Goal: Check status

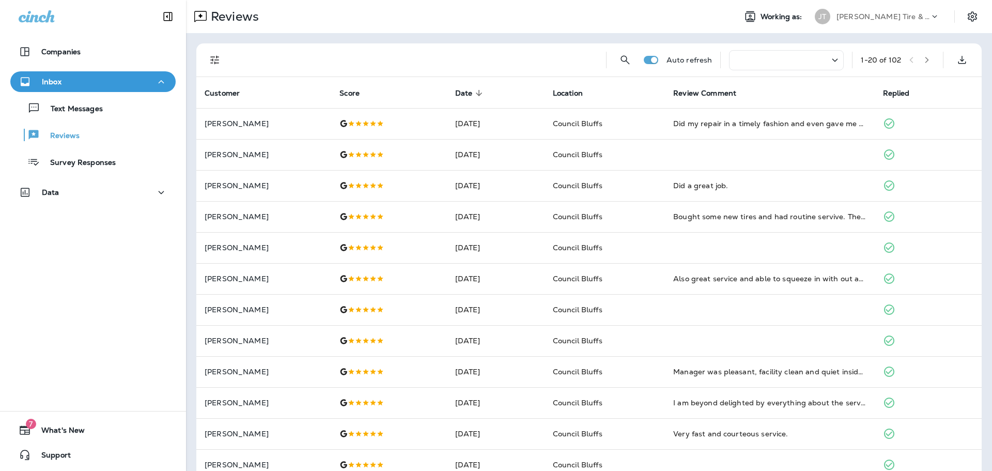
drag, startPoint x: 82, startPoint y: 12, endPoint x: 75, endPoint y: 9, distance: 6.7
click at [82, 12] on div at bounding box center [93, 15] width 186 height 31
